Goal: Task Accomplishment & Management: Manage account settings

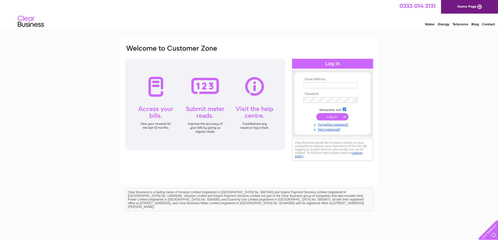
type input "[EMAIL_ADDRESS][DOMAIN_NAME]"
click at [327, 118] on input "submit" at bounding box center [332, 116] width 32 height 7
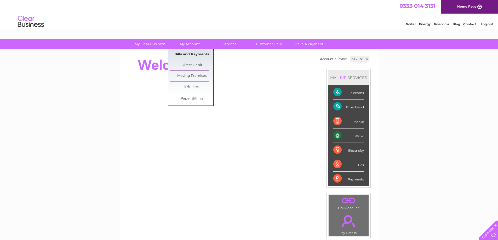
click at [186, 54] on link "Bills and Payments" at bounding box center [191, 54] width 43 height 10
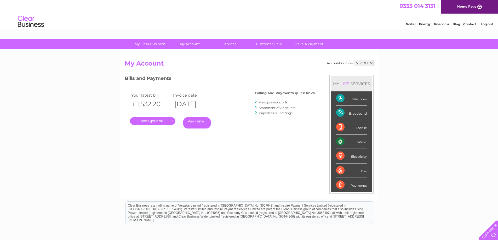
click at [152, 121] on link "." at bounding box center [152, 121] width 45 height 8
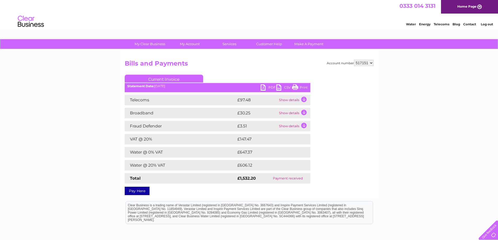
click at [265, 86] on link "PDF" at bounding box center [269, 88] width 16 height 8
